Goal: Information Seeking & Learning: Learn about a topic

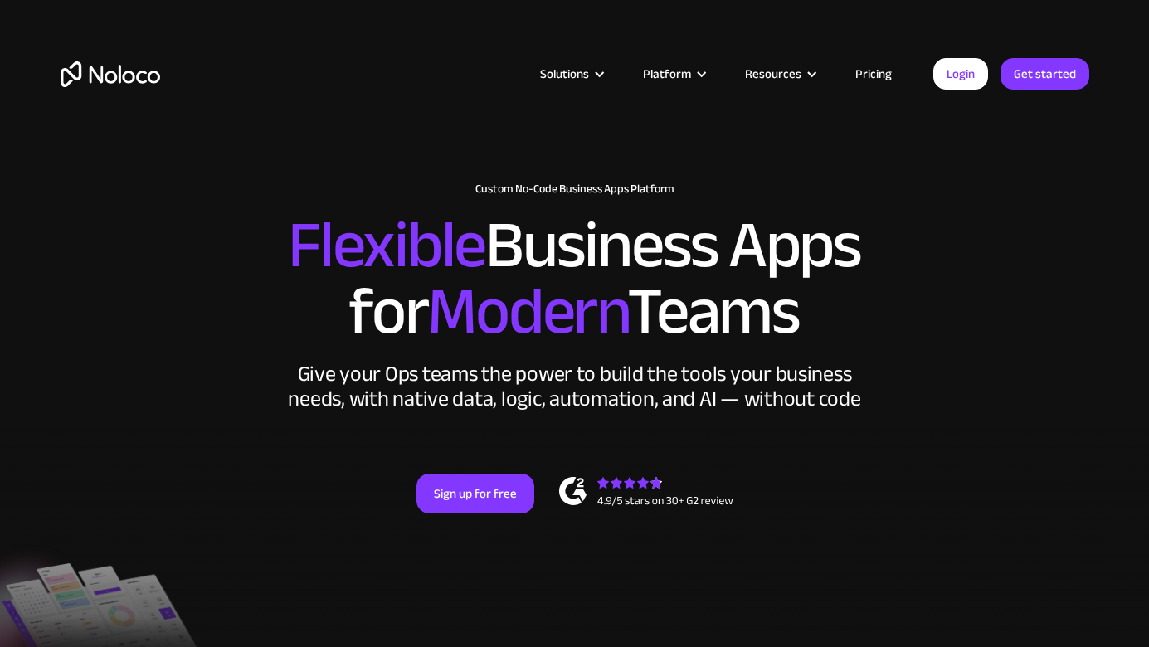
click at [864, 70] on link "Pricing" at bounding box center [873, 74] width 78 height 22
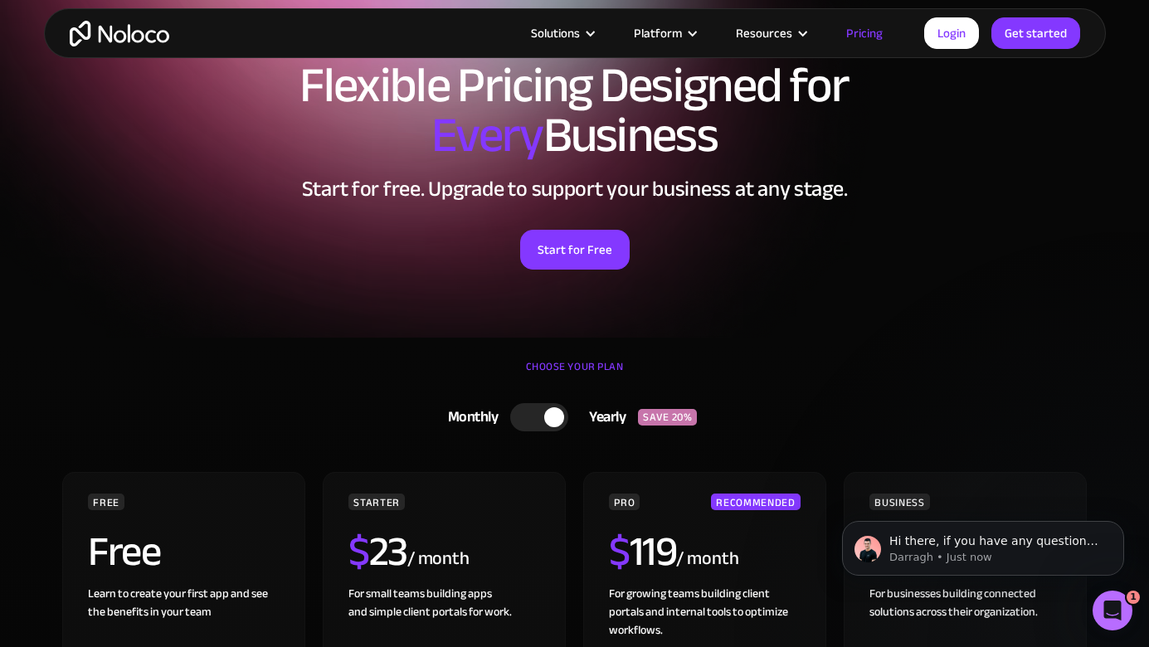
scroll to position [95, 0]
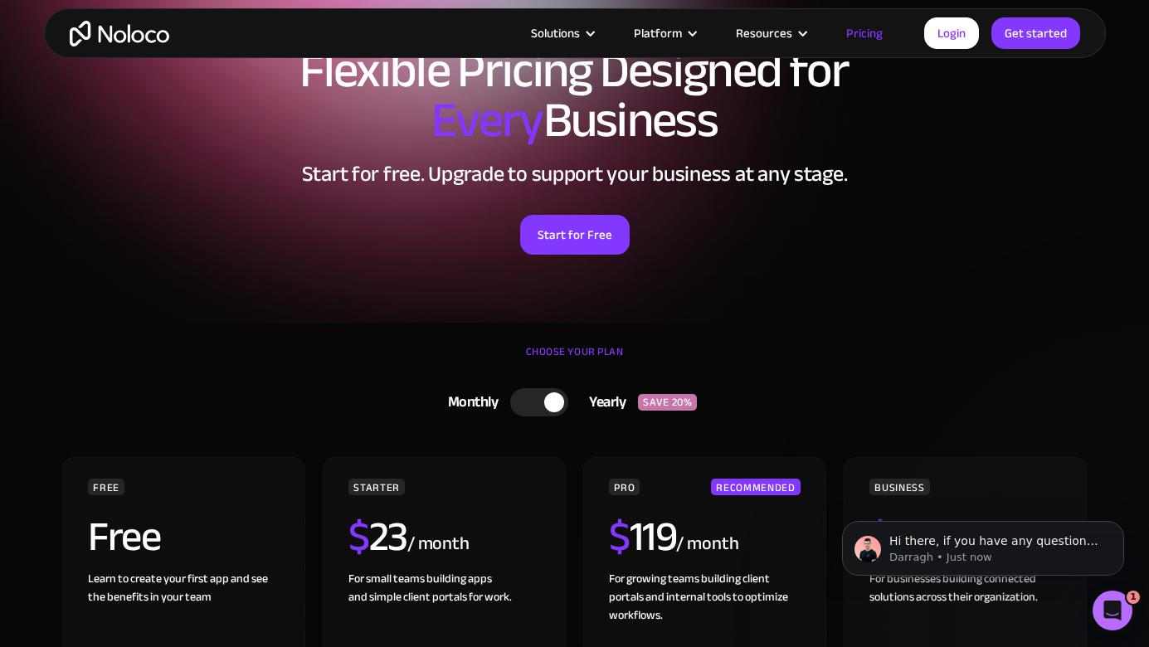
click at [542, 406] on div at bounding box center [539, 402] width 58 height 28
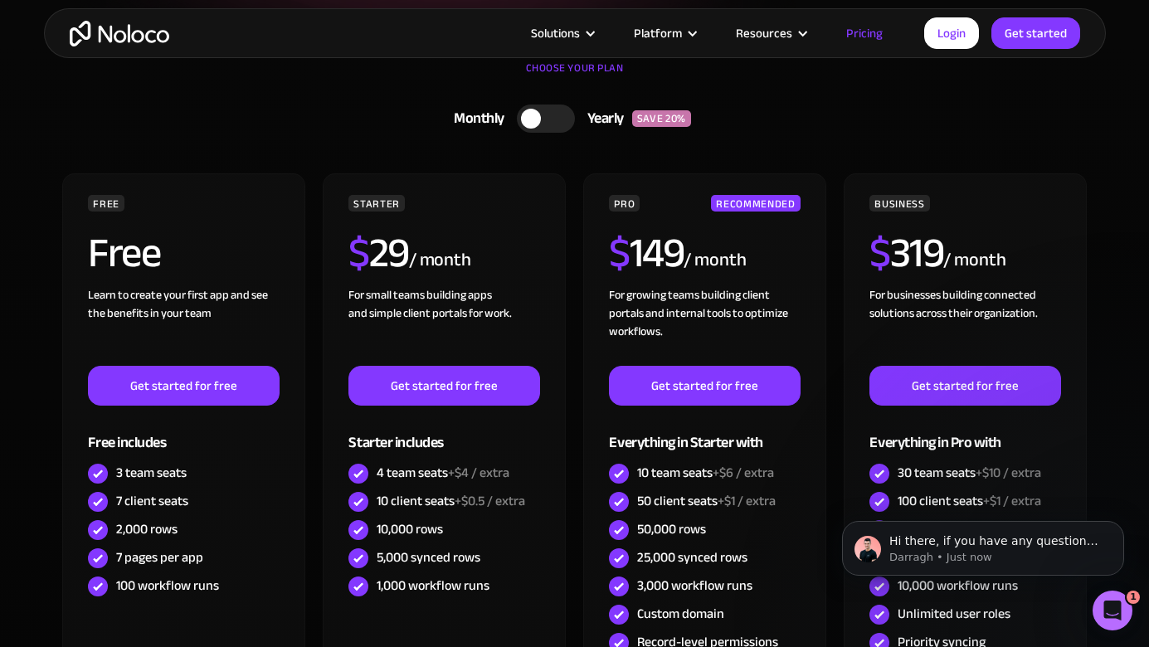
scroll to position [0, 0]
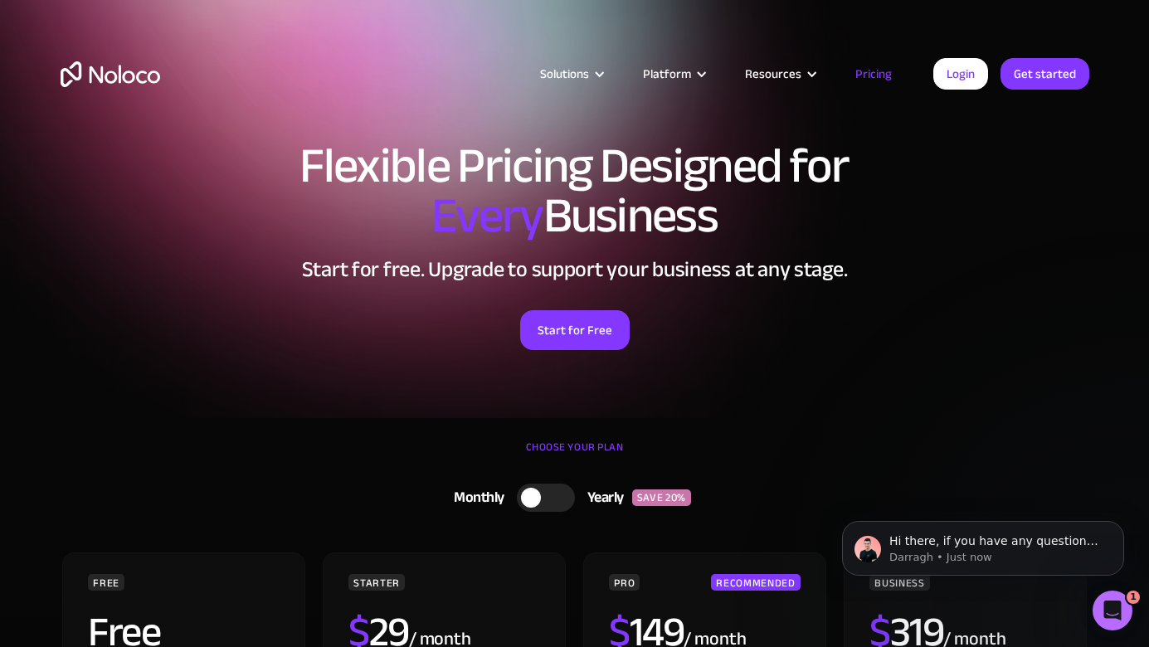
click at [129, 76] on img "home" at bounding box center [111, 74] width 100 height 26
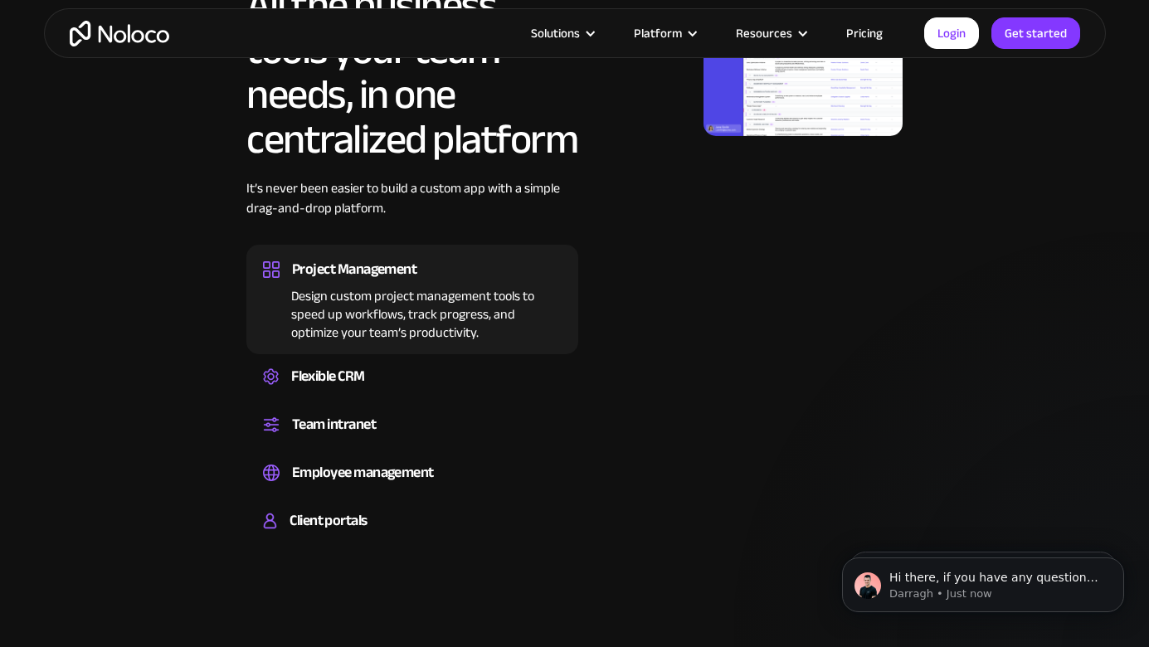
scroll to position [1059, 0]
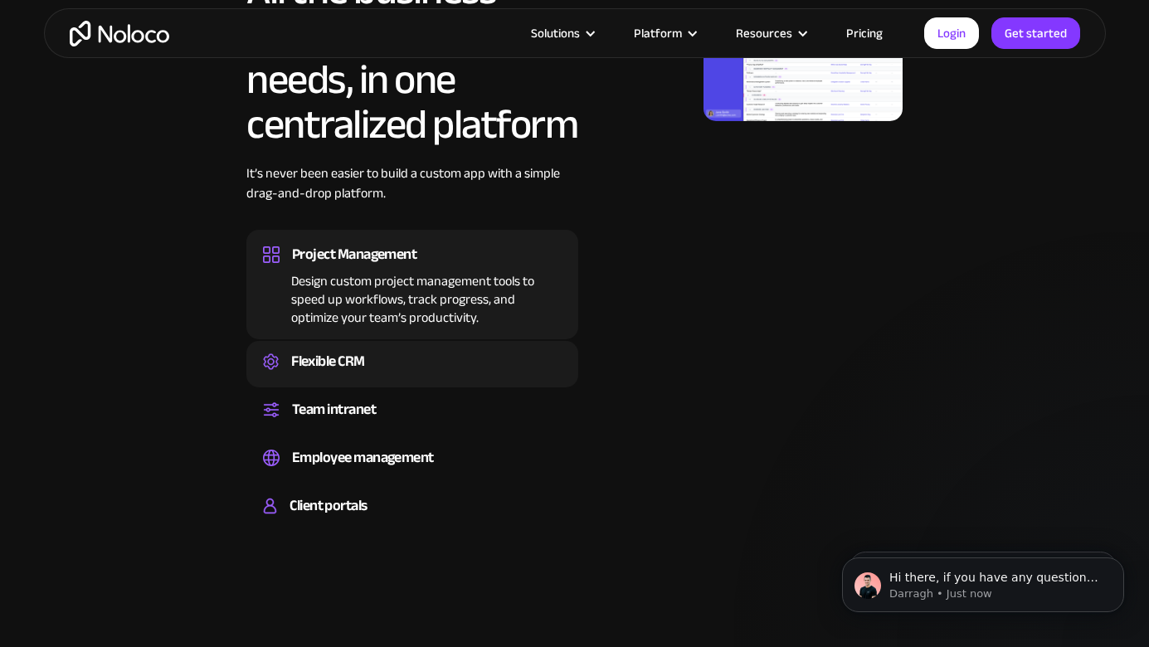
click at [304, 349] on div "Flexible CRM" at bounding box center [328, 361] width 74 height 25
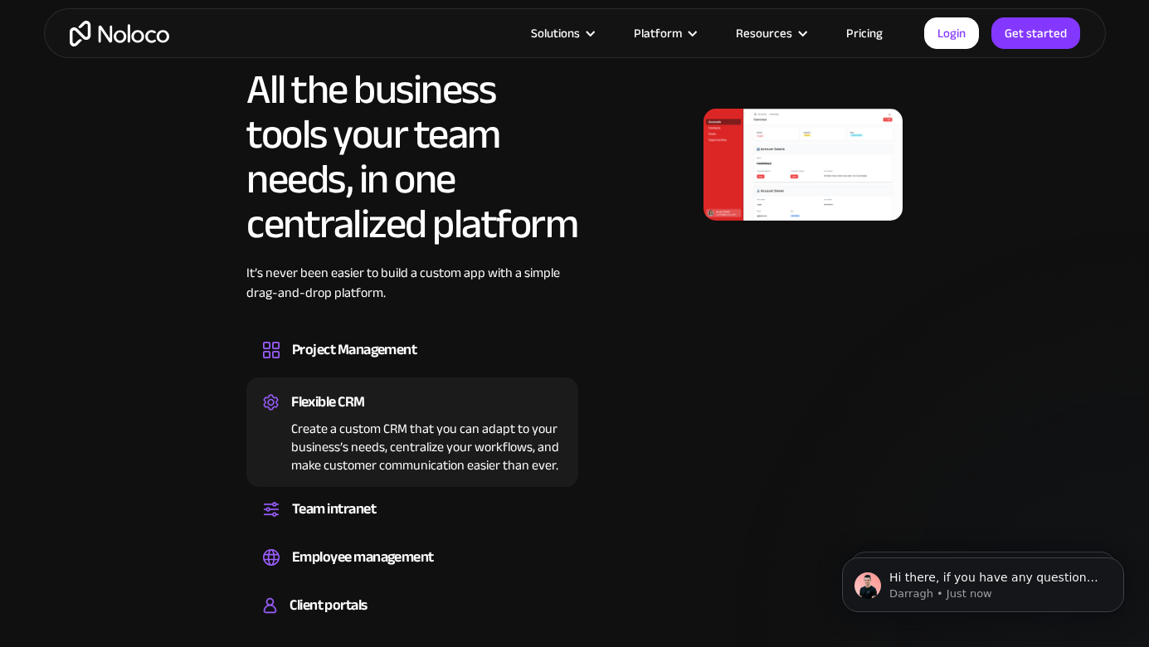
scroll to position [935, 0]
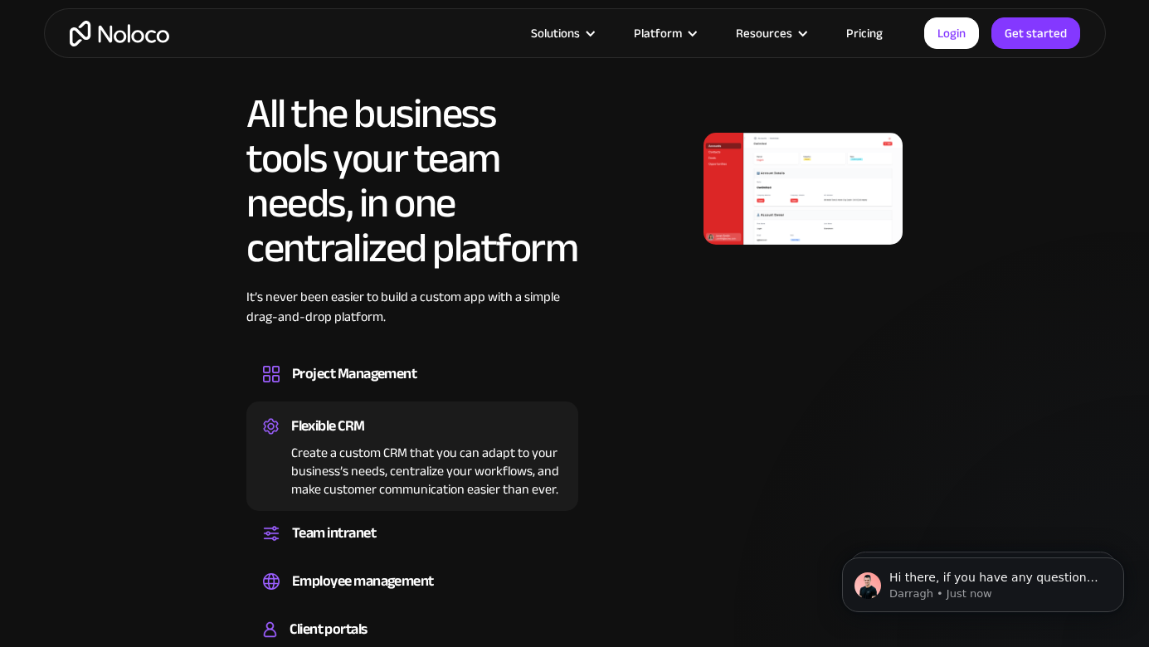
click at [758, 182] on img at bounding box center [802, 189] width 199 height 112
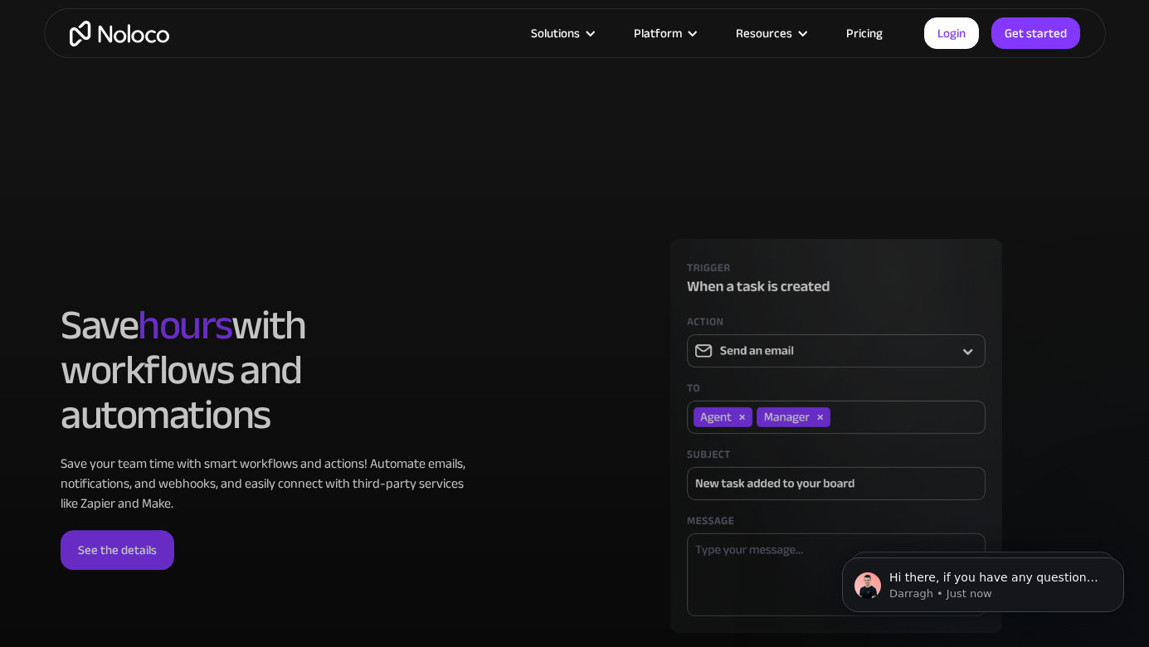
scroll to position [3998, 0]
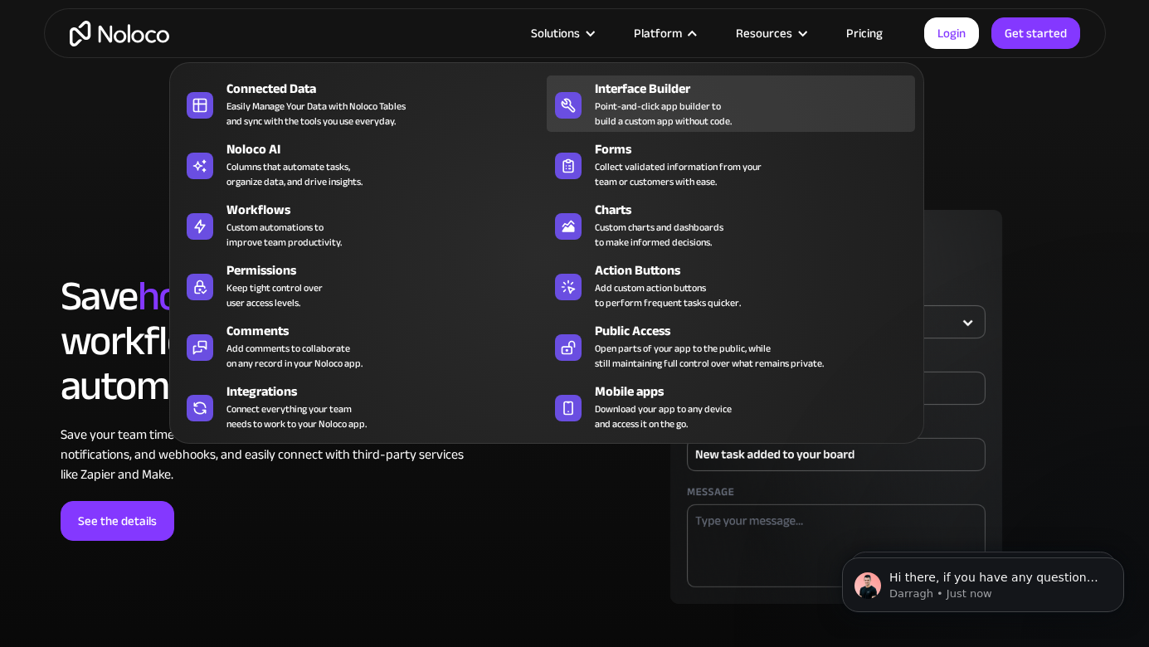
click at [615, 108] on div "Point-and-click app builder to build a custom app without code." at bounding box center [663, 114] width 137 height 30
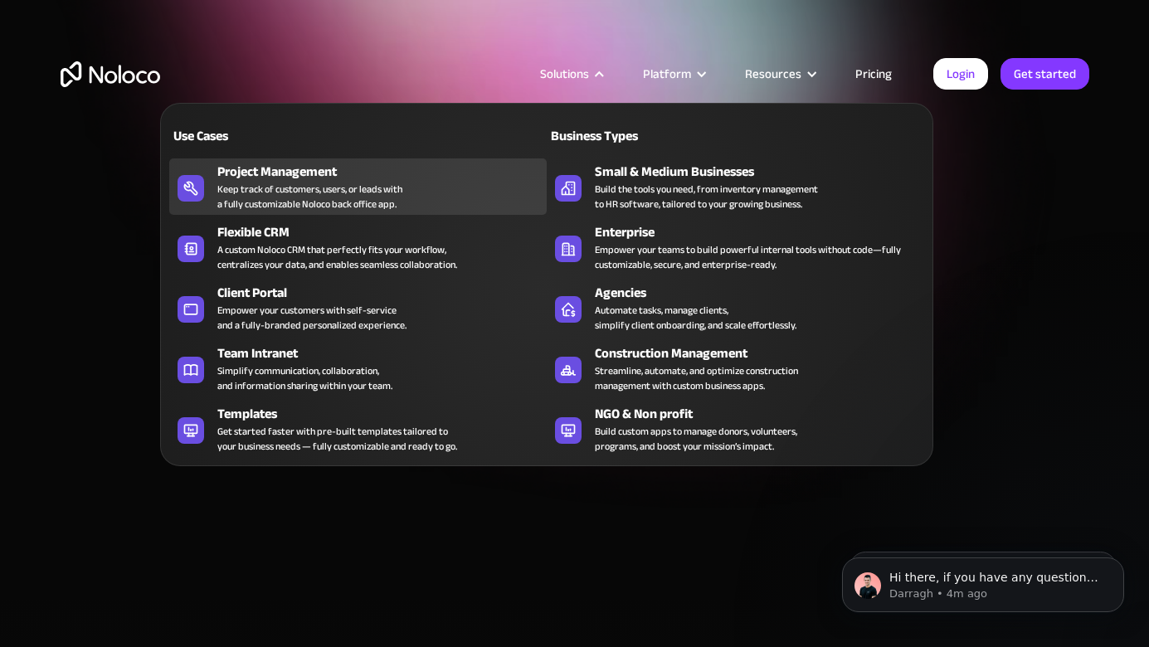
click at [333, 173] on div "Project Management" at bounding box center [385, 172] width 337 height 20
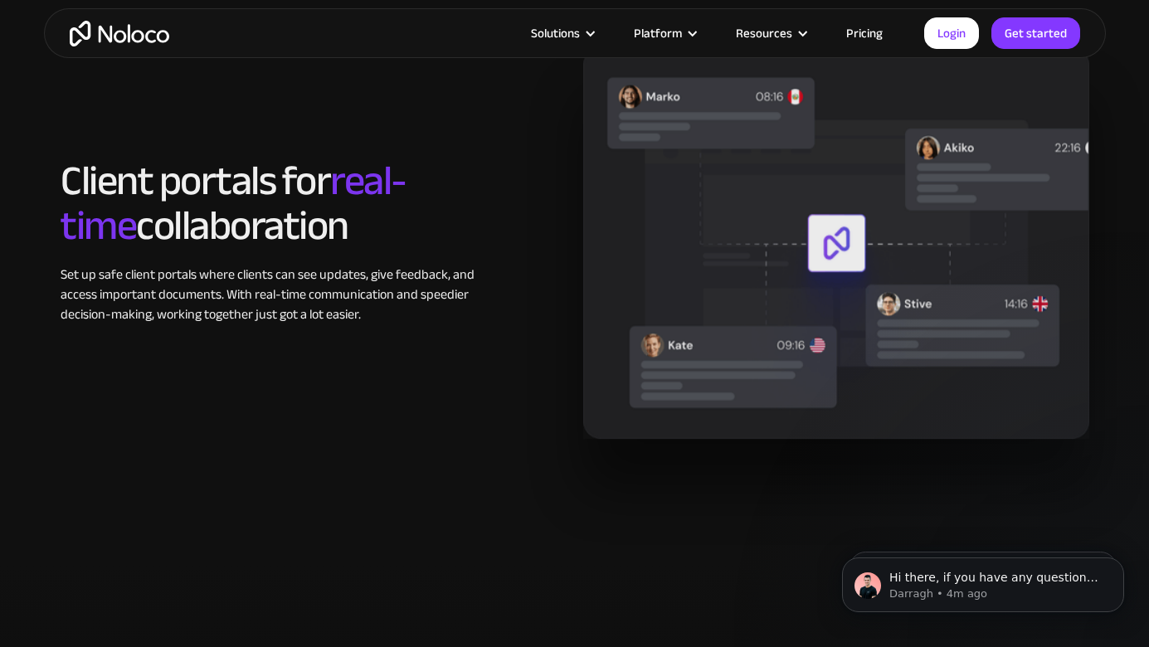
scroll to position [2627, 0]
